Goal: Task Accomplishment & Management: Use online tool/utility

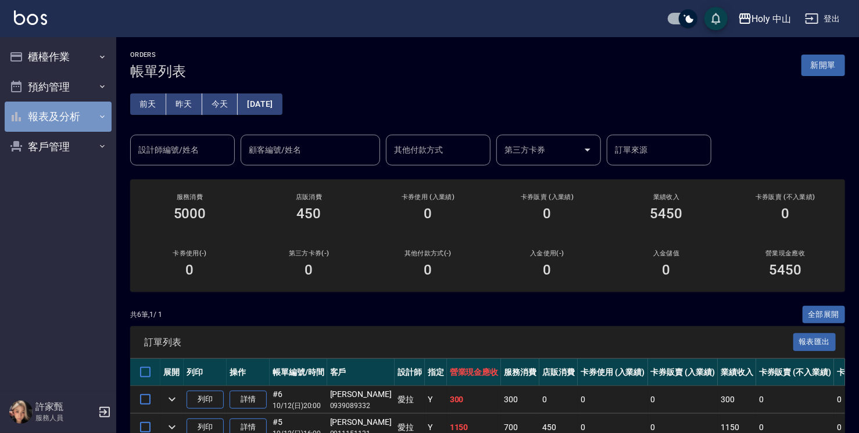
click at [77, 122] on button "報表及分析" at bounding box center [58, 117] width 107 height 30
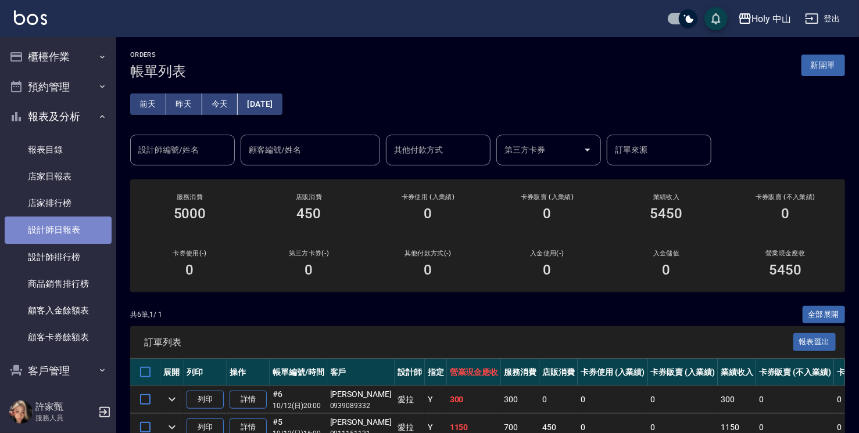
click at [79, 230] on link "設計師日報表" at bounding box center [58, 230] width 107 height 27
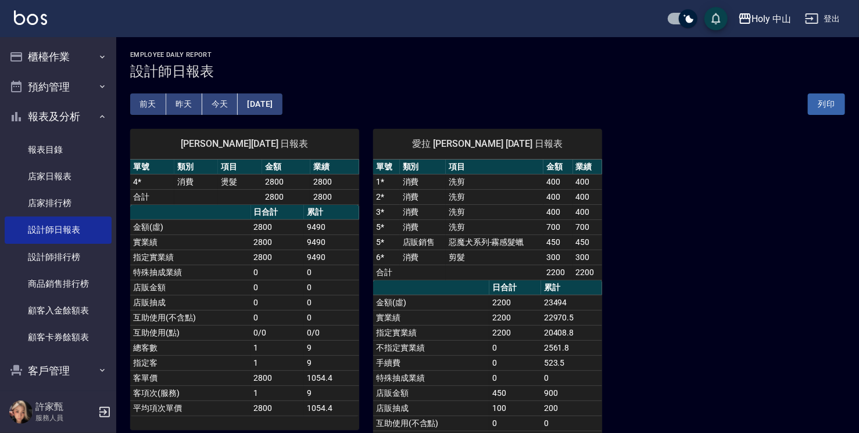
click at [259, 99] on button "[DATE]" at bounding box center [260, 104] width 44 height 21
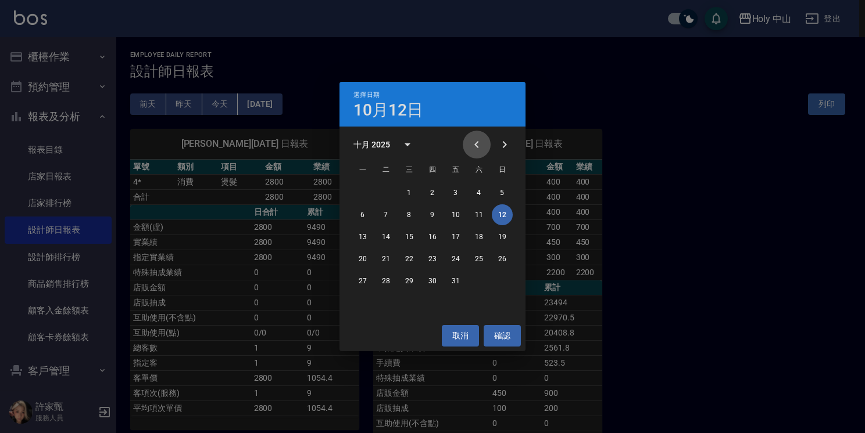
click at [477, 146] on icon "Previous month" at bounding box center [476, 145] width 14 height 14
click at [455, 217] on button "12" at bounding box center [455, 215] width 21 height 21
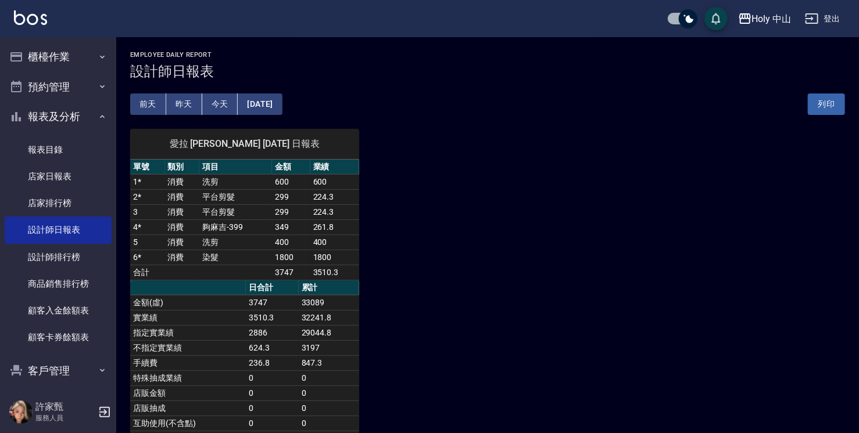
click at [219, 102] on button "今天" at bounding box center [220, 104] width 36 height 21
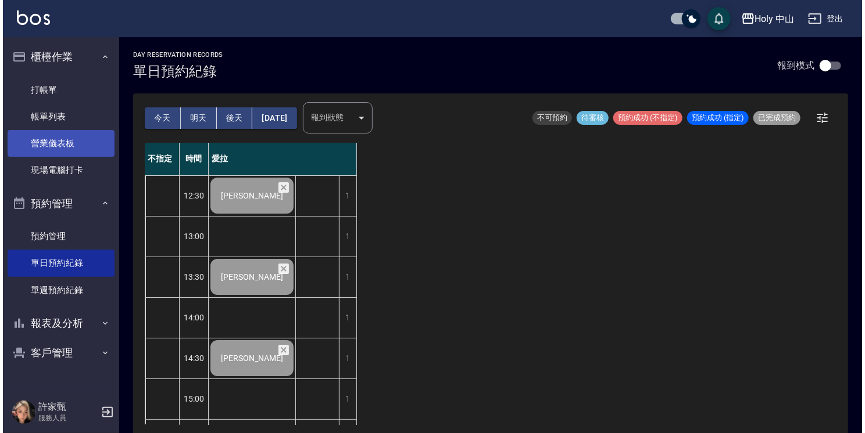
scroll to position [410, 0]
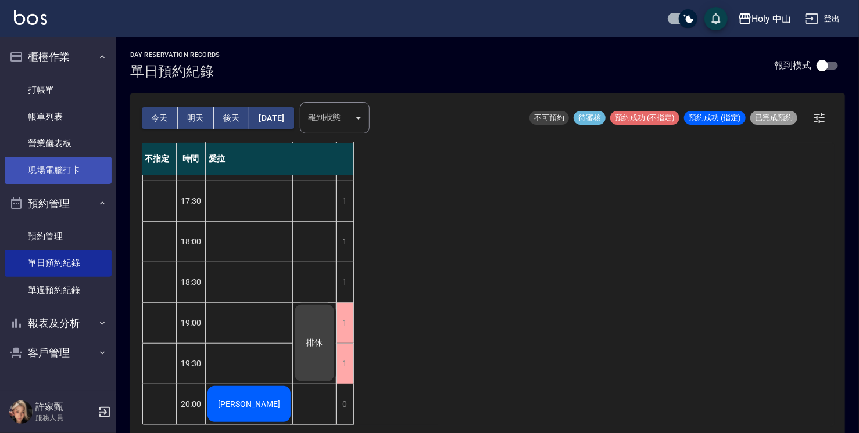
click at [58, 166] on link "現場電腦打卡" at bounding box center [58, 170] width 107 height 27
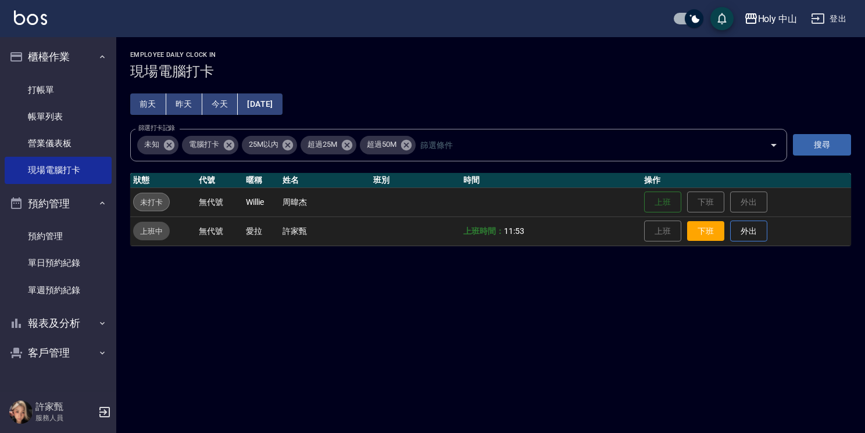
click at [708, 234] on button "下班" at bounding box center [705, 231] width 37 height 20
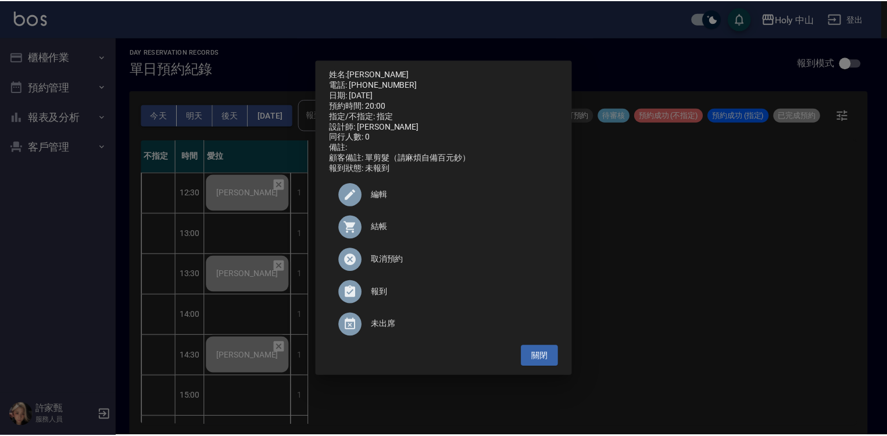
scroll to position [407, 0]
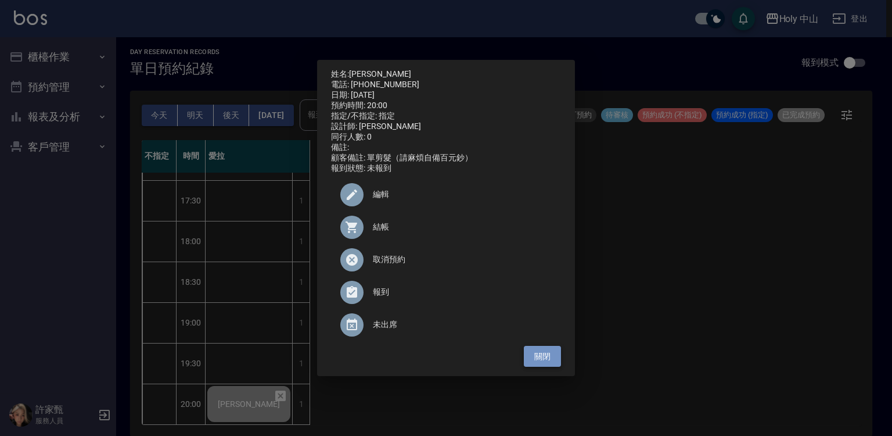
click at [554, 361] on button "關閉" at bounding box center [542, 356] width 37 height 21
